Goal: Information Seeking & Learning: Learn about a topic

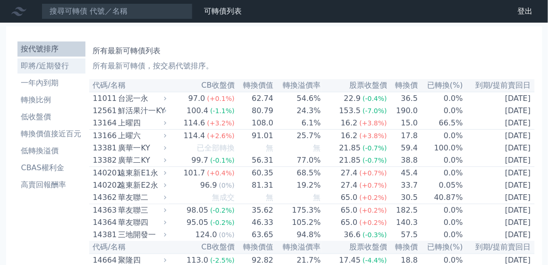
click at [55, 67] on li "即將/近期發行" at bounding box center [51, 65] width 68 height 11
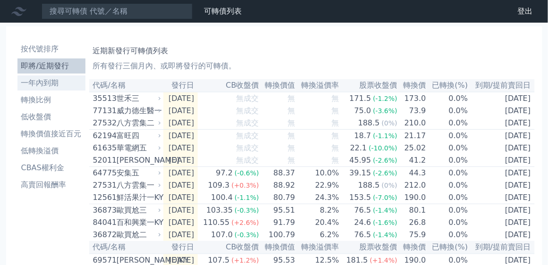
click at [60, 84] on li "一年內到期" at bounding box center [51, 82] width 68 height 11
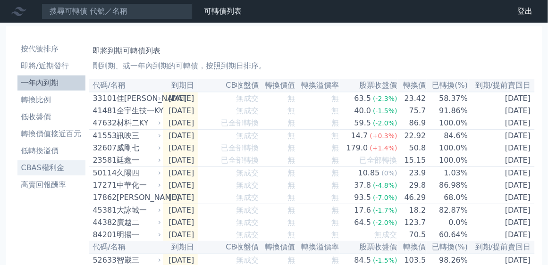
click at [49, 167] on li "CBAS權利金" at bounding box center [51, 167] width 68 height 11
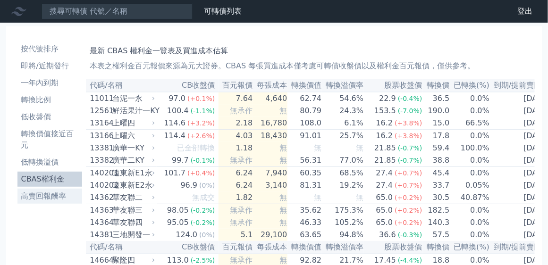
click at [59, 199] on li "高賣回報酬率" at bounding box center [49, 196] width 65 height 11
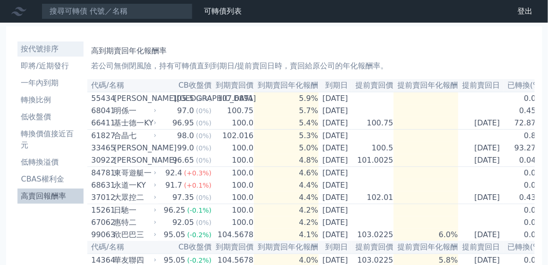
click at [52, 53] on li "按代號排序" at bounding box center [50, 48] width 67 height 11
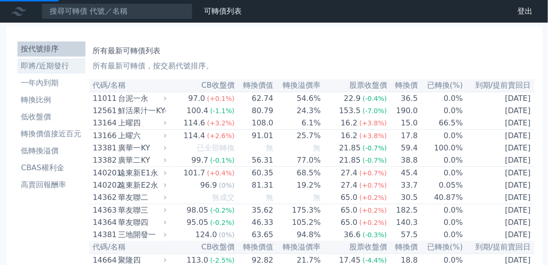
click at [69, 67] on li "即將/近期發行" at bounding box center [51, 65] width 68 height 11
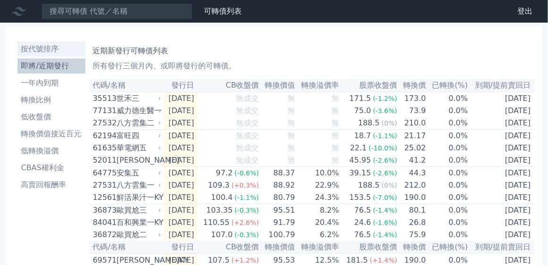
click at [57, 52] on li "按代號排序" at bounding box center [51, 48] width 68 height 11
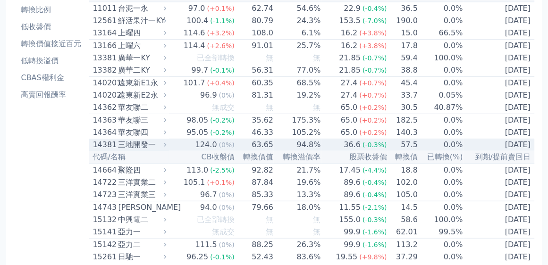
scroll to position [81, 0]
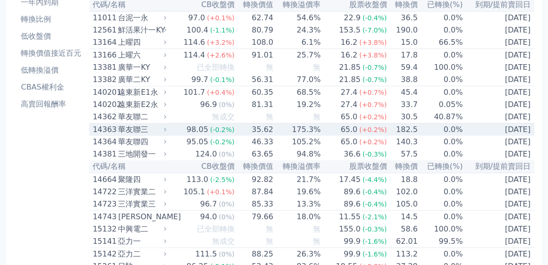
click at [214, 134] on span "(-0.2%)" at bounding box center [222, 130] width 25 height 8
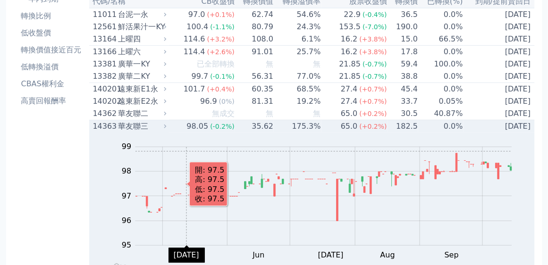
scroll to position [108, 0]
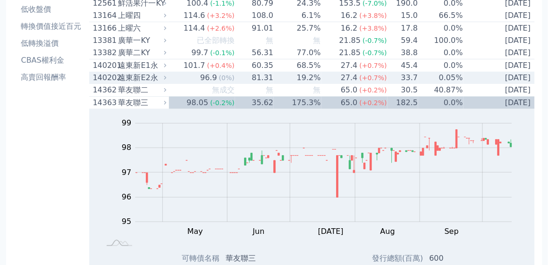
click at [188, 83] on td "96.9 (0%)" at bounding box center [202, 78] width 66 height 12
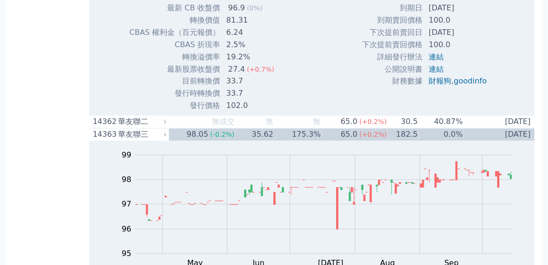
scroll to position [404, 0]
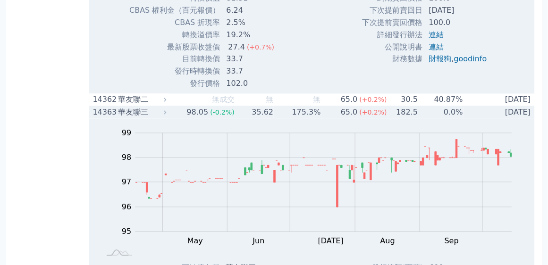
click at [309, 119] on td "175.3%" at bounding box center [297, 113] width 47 height 13
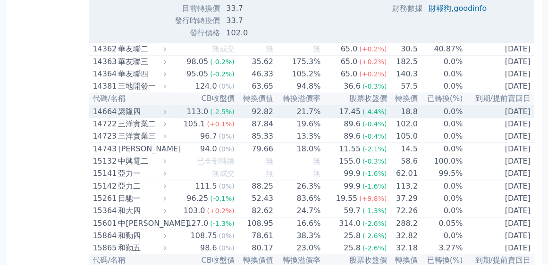
scroll to position [458, 0]
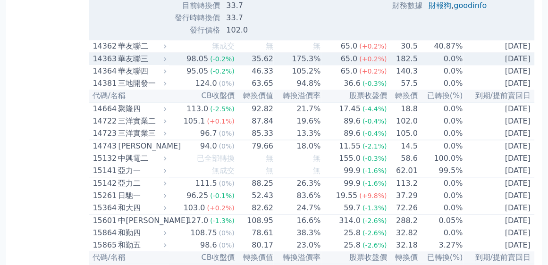
click at [312, 66] on td "175.3%" at bounding box center [297, 59] width 47 height 13
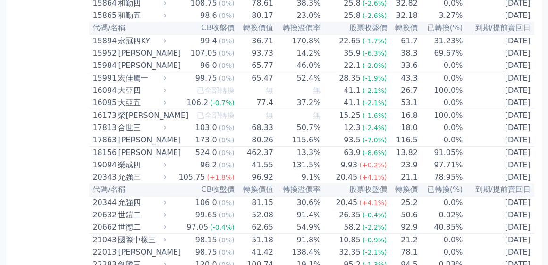
scroll to position [997, 0]
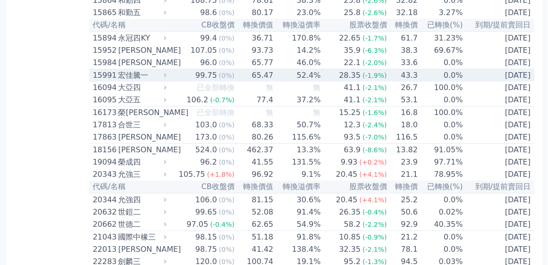
click at [284, 82] on td "52.4%" at bounding box center [297, 75] width 47 height 13
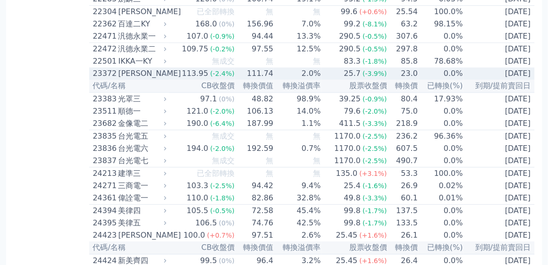
scroll to position [1563, 0]
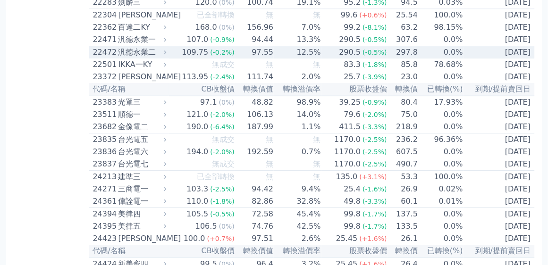
click at [278, 59] on td "12.5%" at bounding box center [297, 52] width 47 height 13
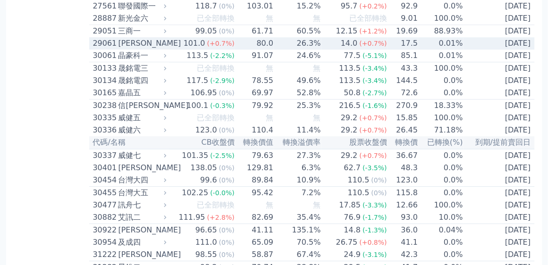
scroll to position [2480, 0]
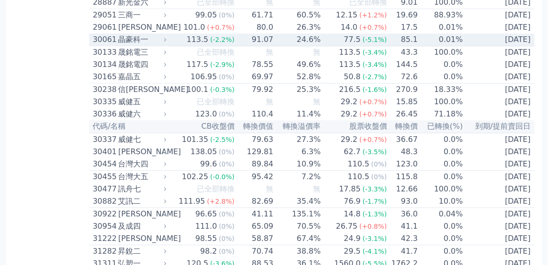
click at [266, 46] on td "91.07" at bounding box center [254, 39] width 39 height 13
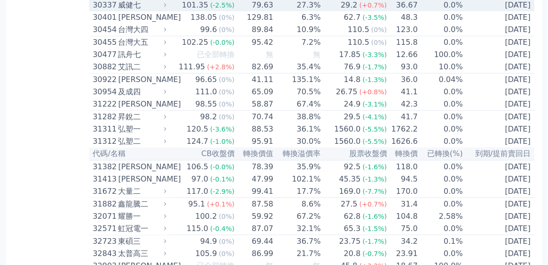
scroll to position [2938, 0]
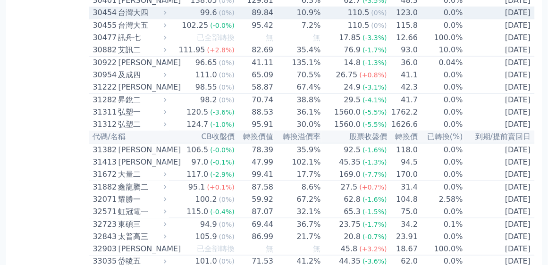
click at [301, 19] on td "10.9%" at bounding box center [297, 13] width 47 height 13
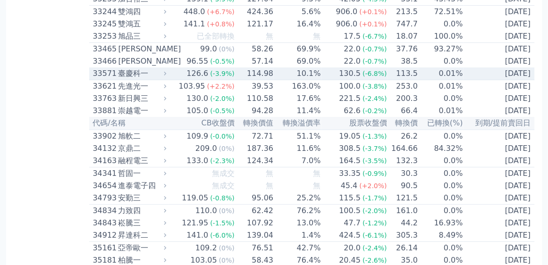
scroll to position [3612, 0]
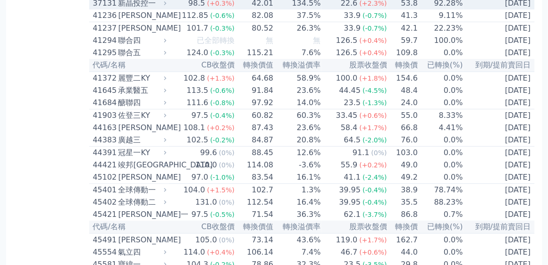
scroll to position [4610, 0]
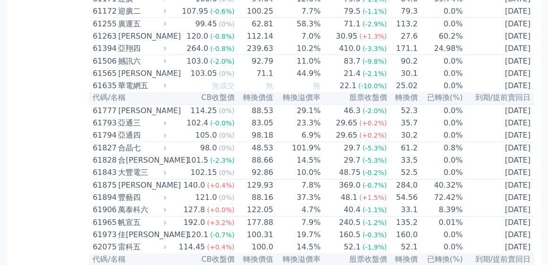
scroll to position [5850, 0]
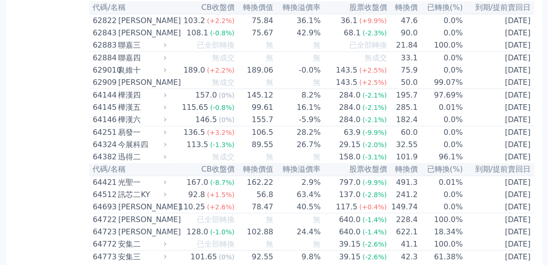
scroll to position [6577, 0]
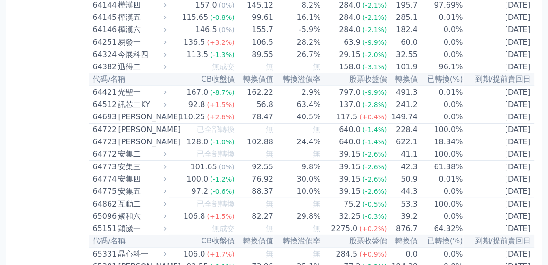
scroll to position [7332, 0]
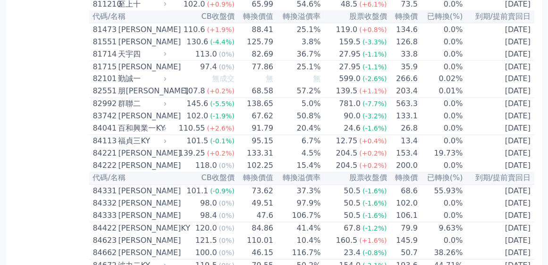
scroll to position [8626, 0]
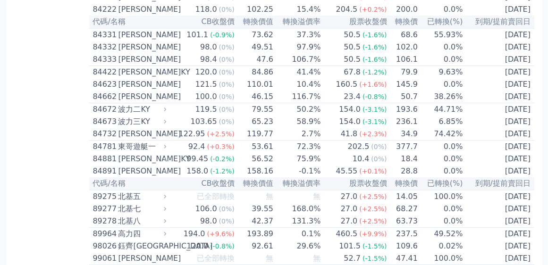
scroll to position [8987, 0]
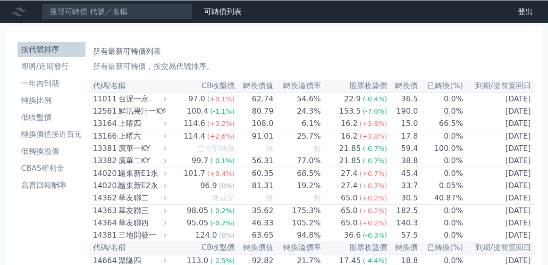
scroll to position [5648, 0]
